Goal: Task Accomplishment & Management: Use online tool/utility

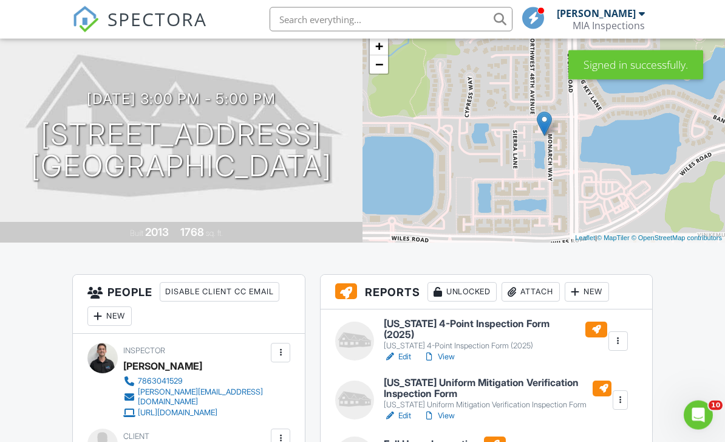
scroll to position [52, 0]
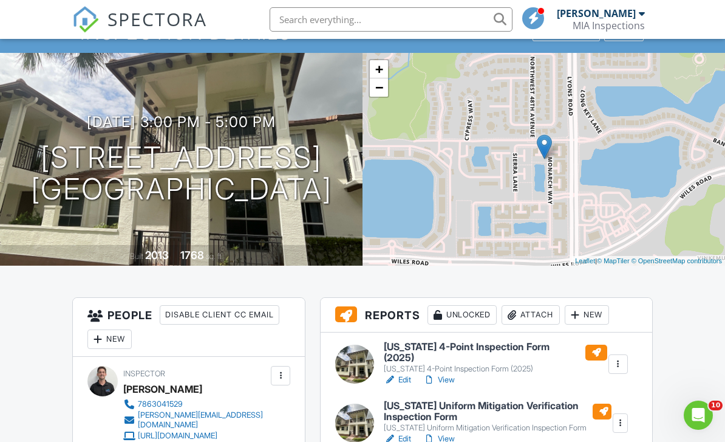
scroll to position [241, 0]
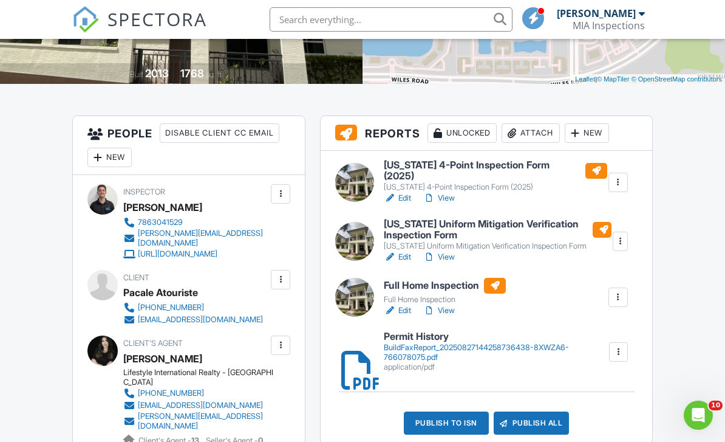
click at [452, 306] on link "View" at bounding box center [439, 310] width 32 height 12
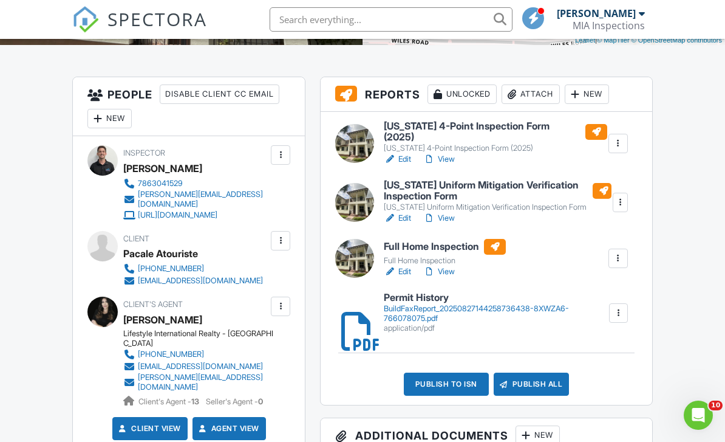
click at [447, 387] on div "Publish to ISN" at bounding box center [446, 383] width 85 height 23
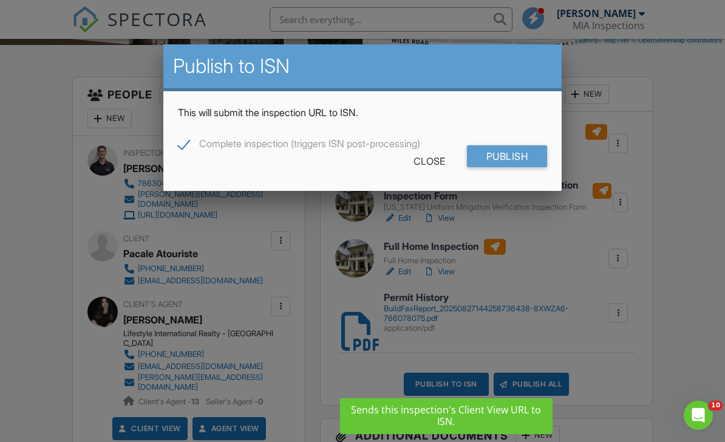
click at [528, 149] on input "Publish" at bounding box center [507, 156] width 81 height 22
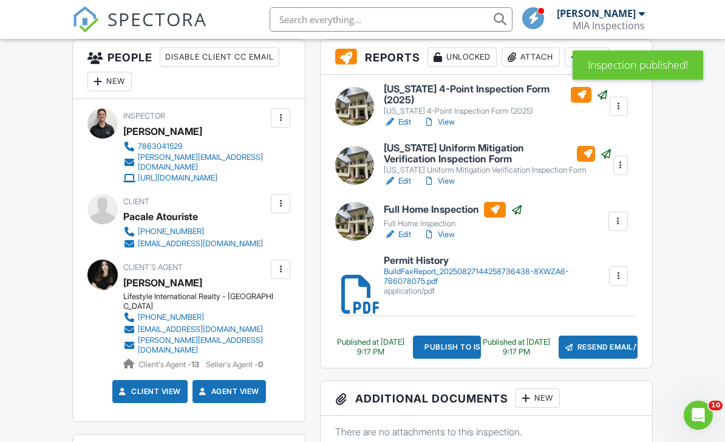
click at [446, 120] on link "View" at bounding box center [439, 122] width 32 height 12
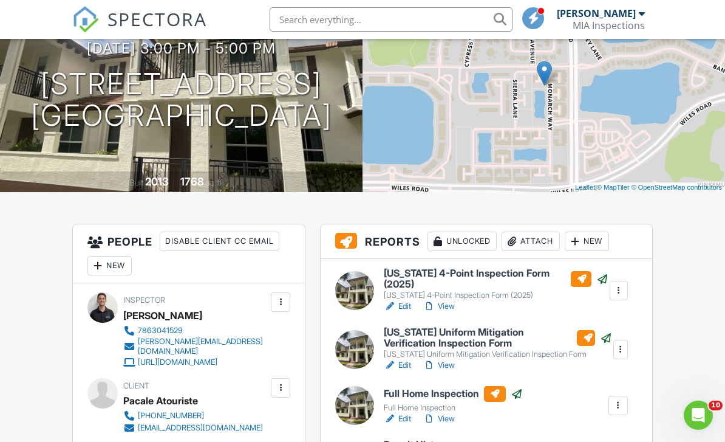
scroll to position [159, 0]
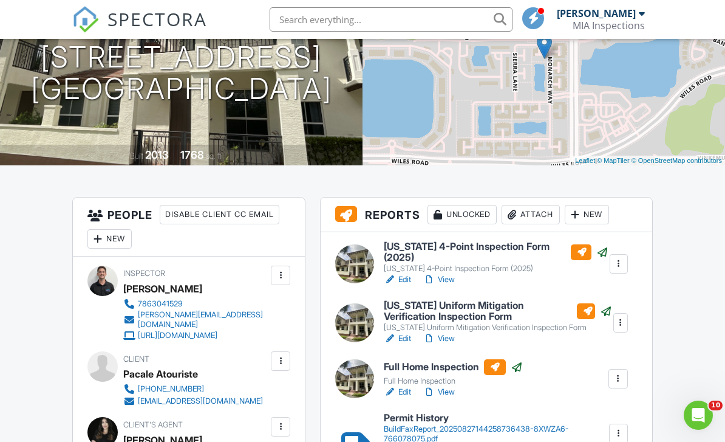
click at [446, 342] on link "View" at bounding box center [439, 338] width 32 height 12
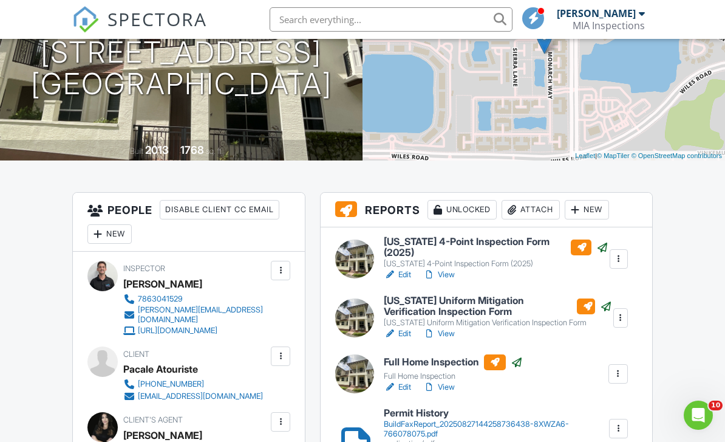
scroll to position [218, 0]
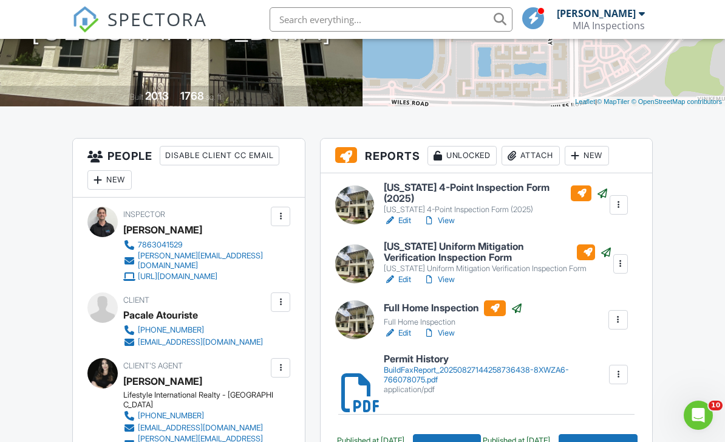
click at [449, 282] on link "View" at bounding box center [439, 279] width 32 height 12
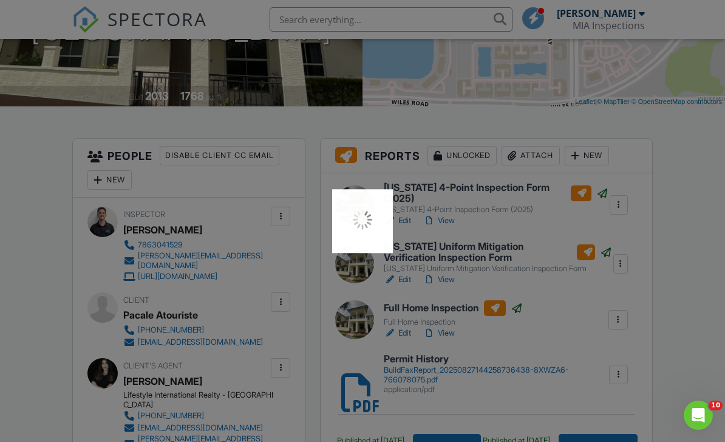
scroll to position [257, 0]
